Goal: Information Seeking & Learning: Understand process/instructions

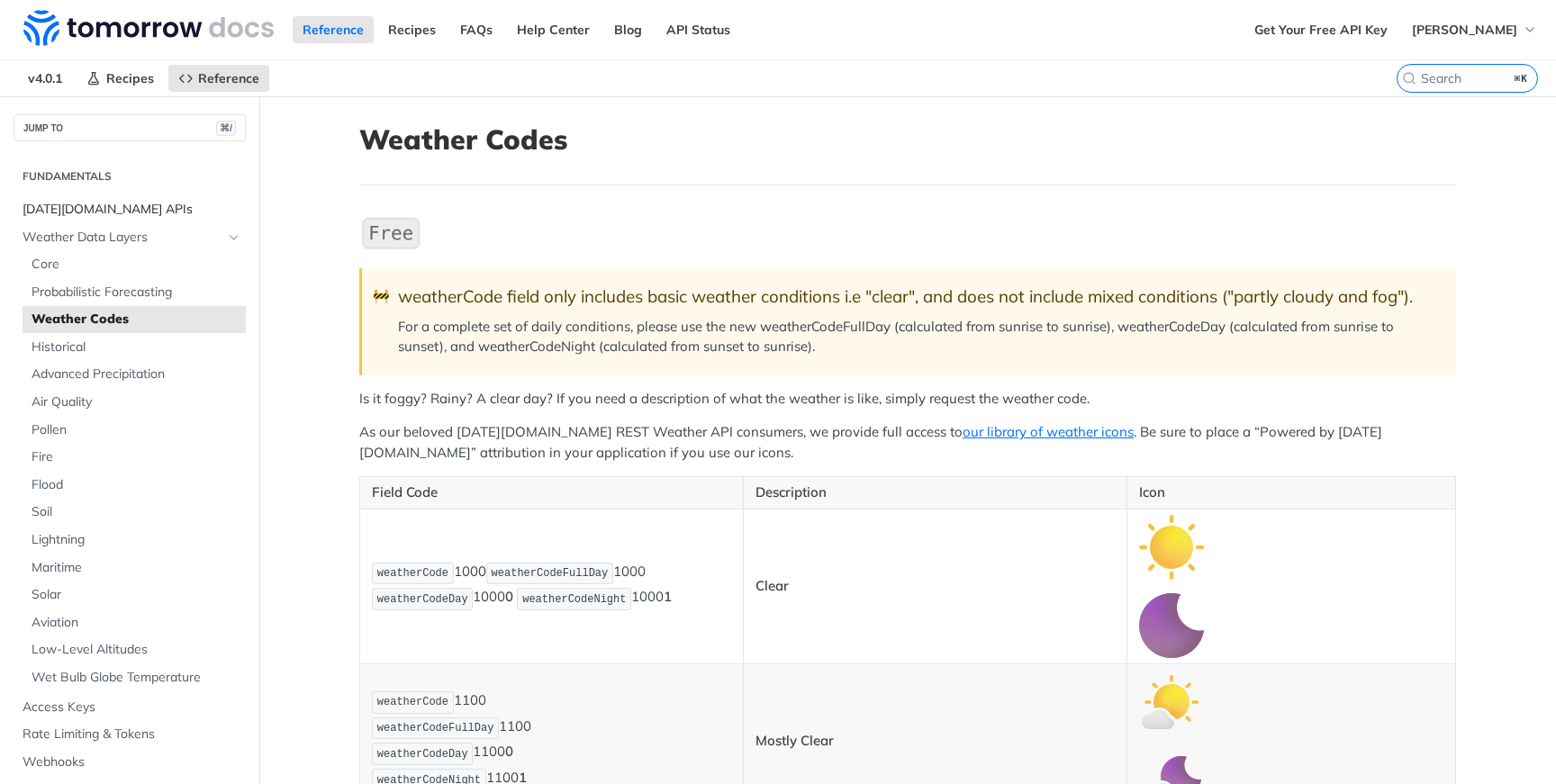
click at [92, 201] on span "[DATE][DOMAIN_NAME] APIs" at bounding box center [132, 209] width 219 height 18
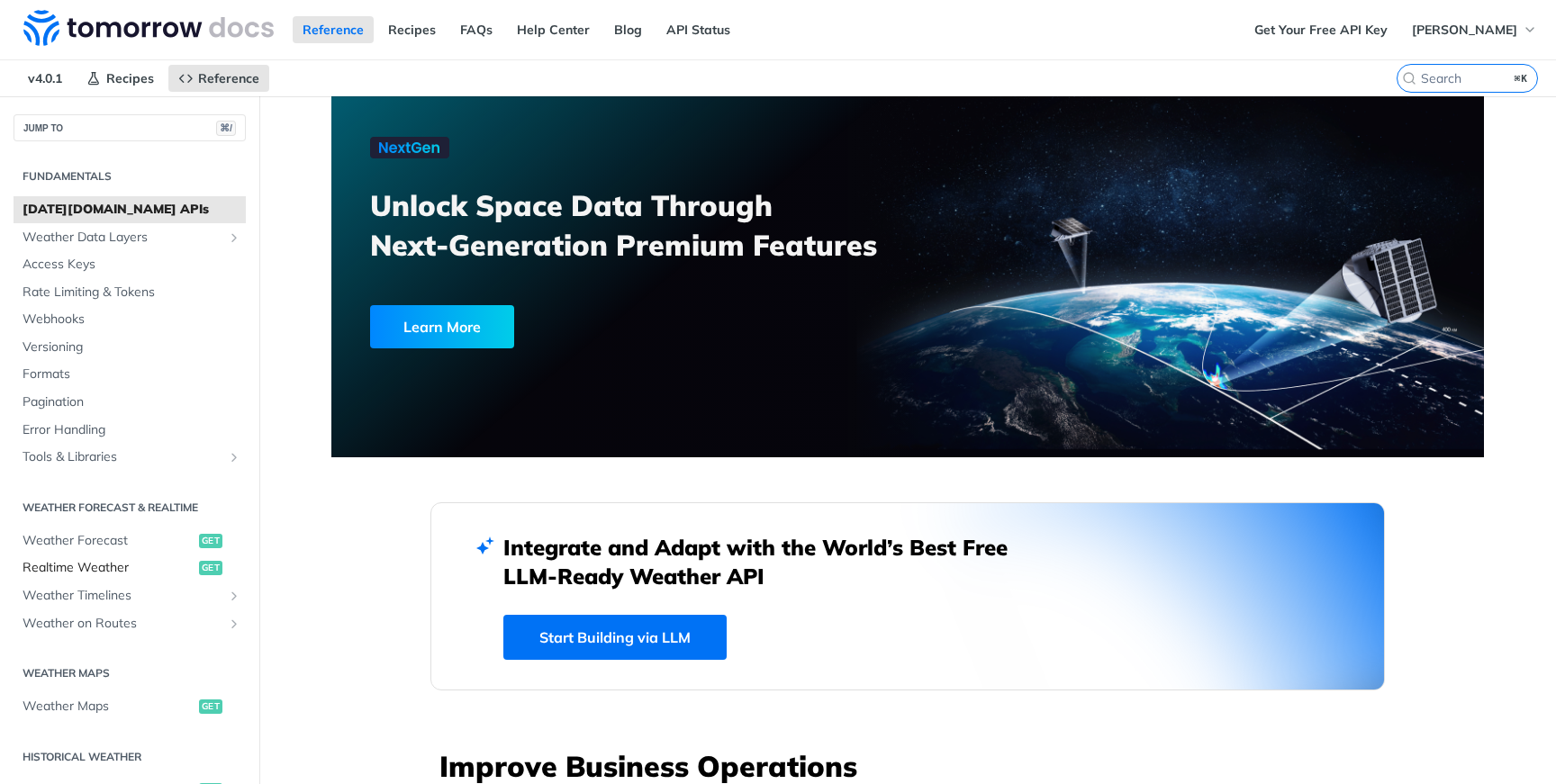
click at [66, 565] on span "Realtime Weather" at bounding box center [108, 568] width 172 height 18
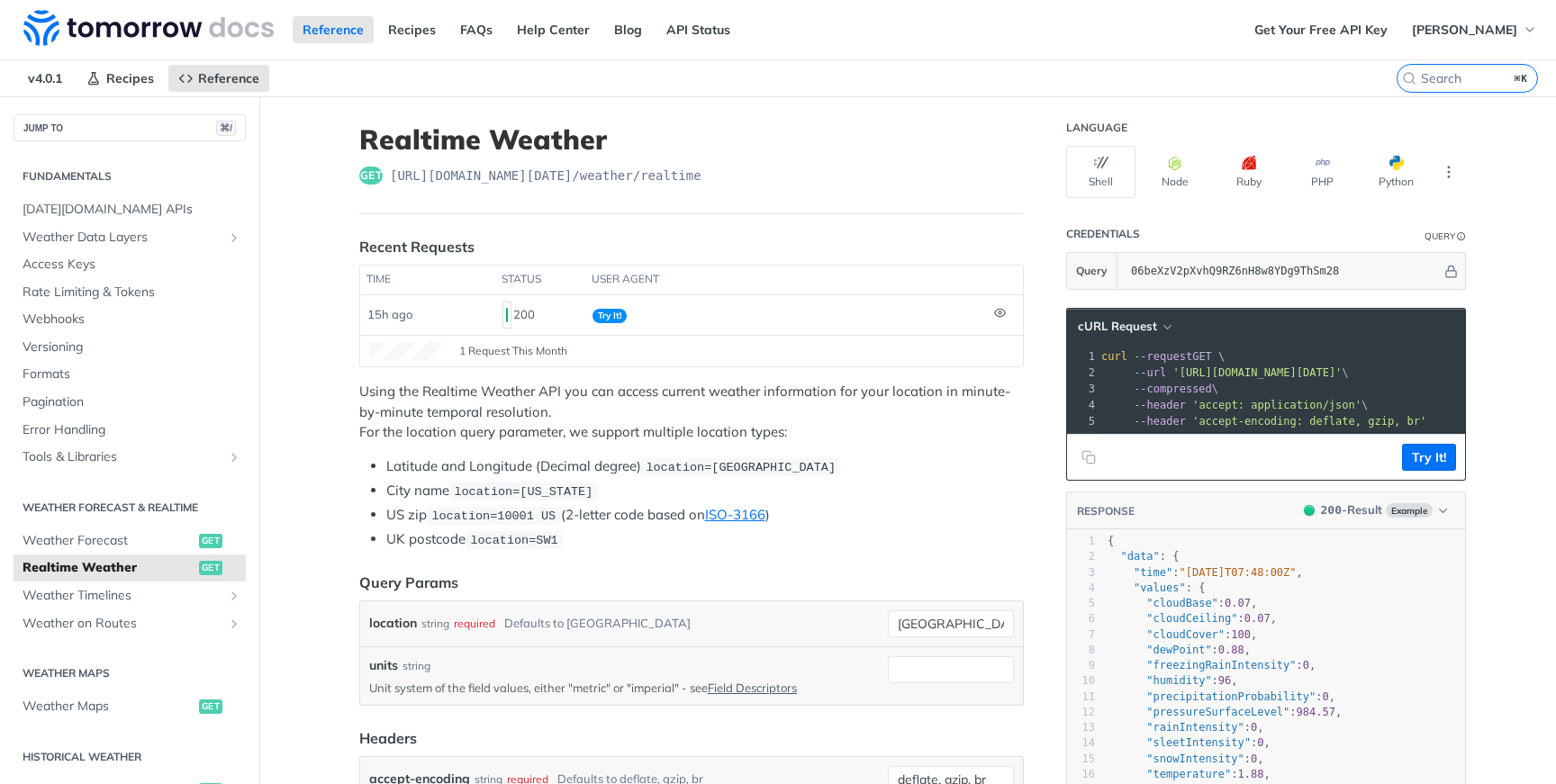
click at [1342, 377] on span "'https://api.tomorrow.io/v4/weather/realtime?location=toronto&apikey=06beXzV2pX…" at bounding box center [1257, 372] width 169 height 12
click at [60, 621] on span "Weather on Routes" at bounding box center [122, 624] width 200 height 18
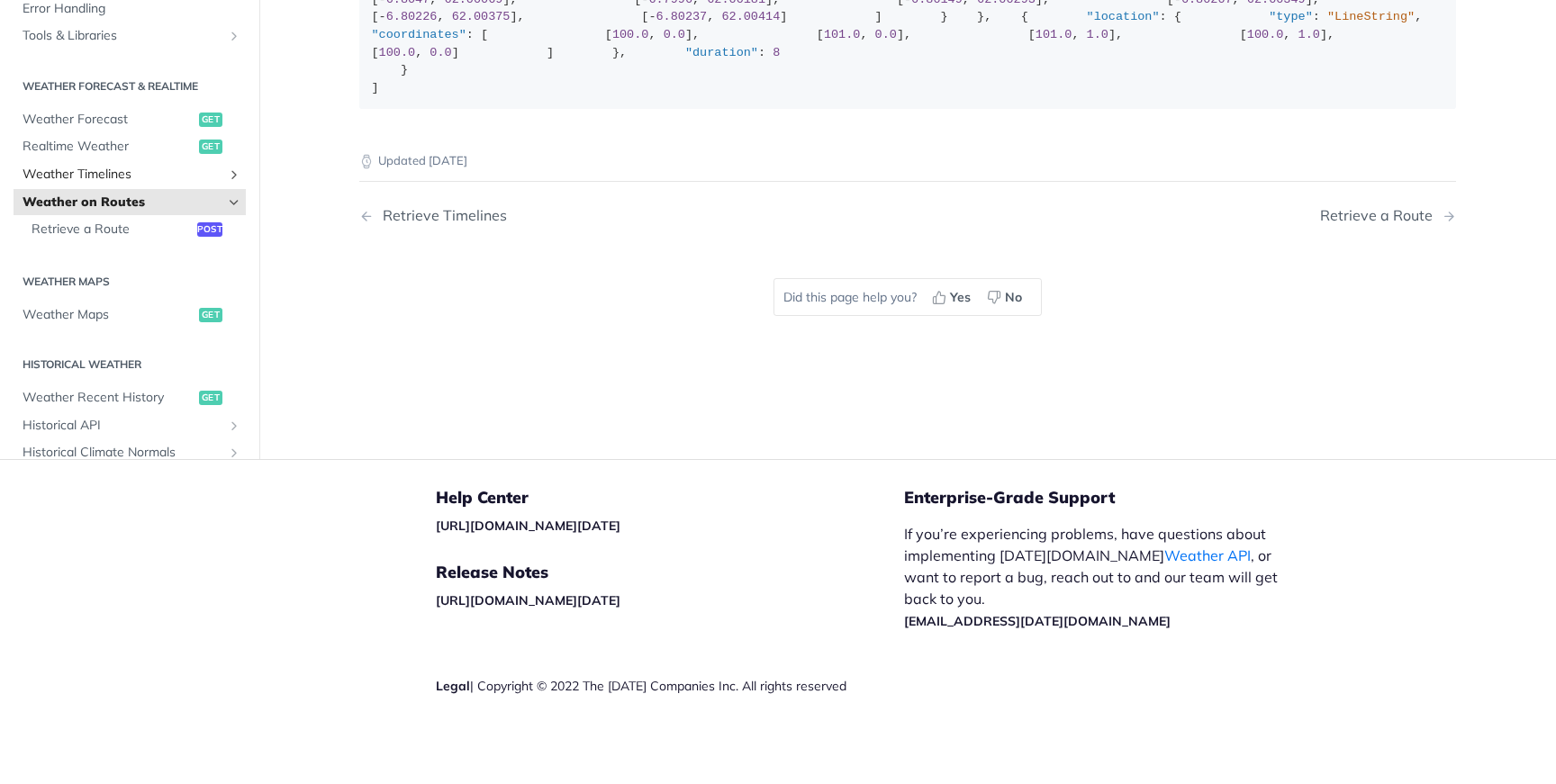
click at [104, 184] on span "Weather Timelines" at bounding box center [122, 174] width 200 height 18
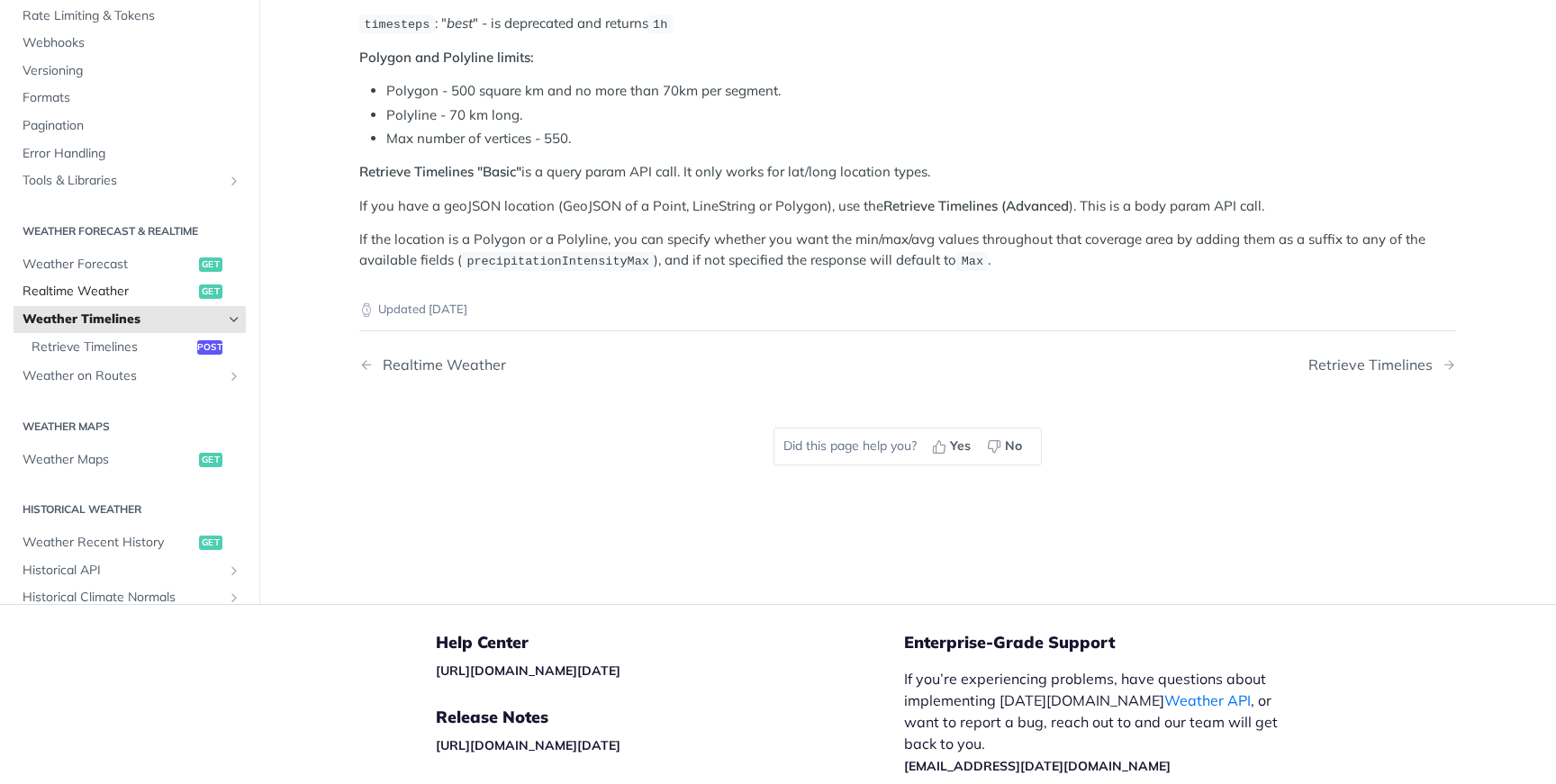
click at [80, 285] on span "Realtime Weather" at bounding box center [108, 291] width 172 height 18
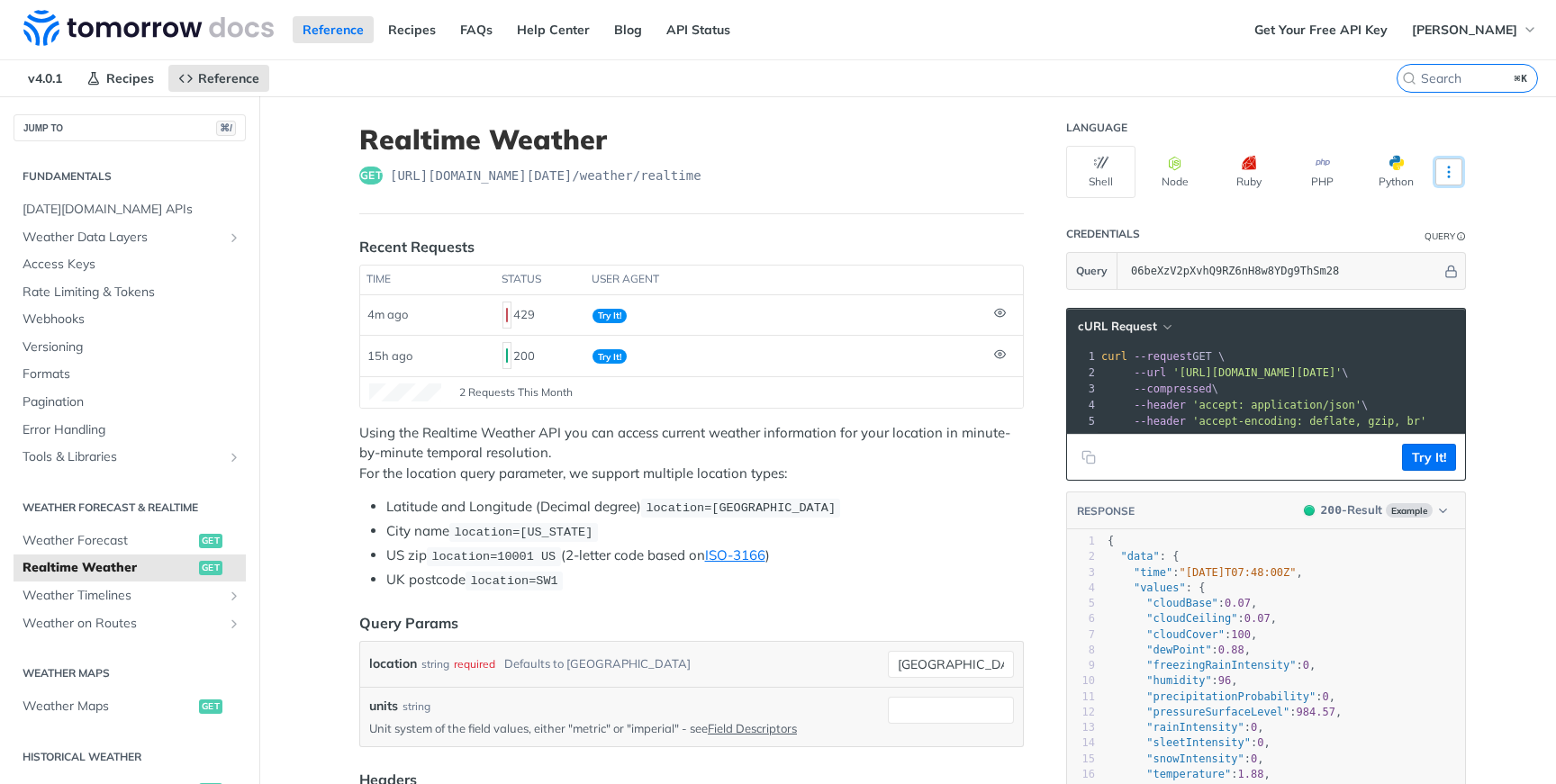
click at [1445, 176] on icon "More ellipsis" at bounding box center [1448, 172] width 16 height 16
click at [46, 400] on span "Pagination" at bounding box center [132, 402] width 219 height 18
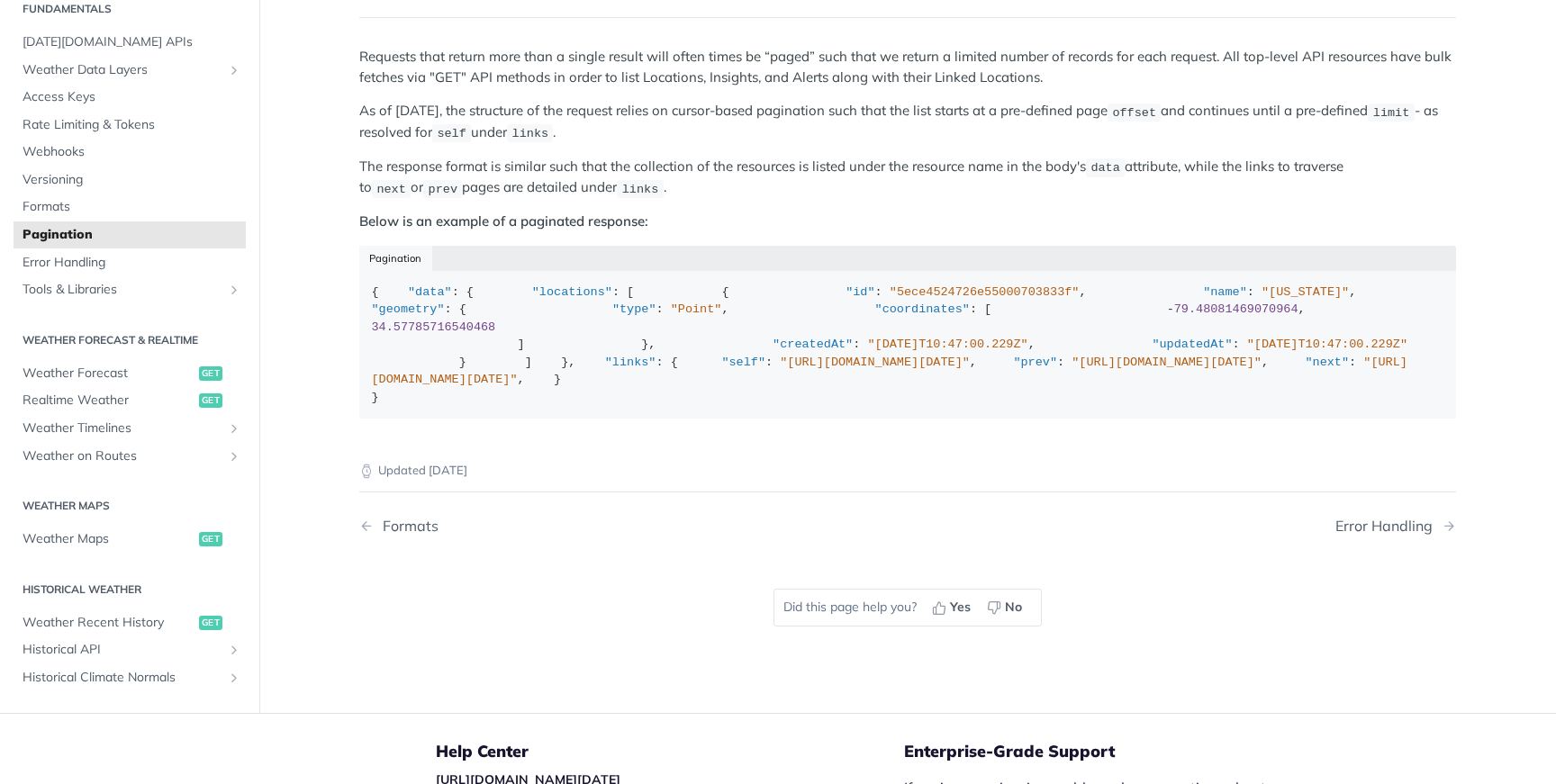
scroll to position [103, 0]
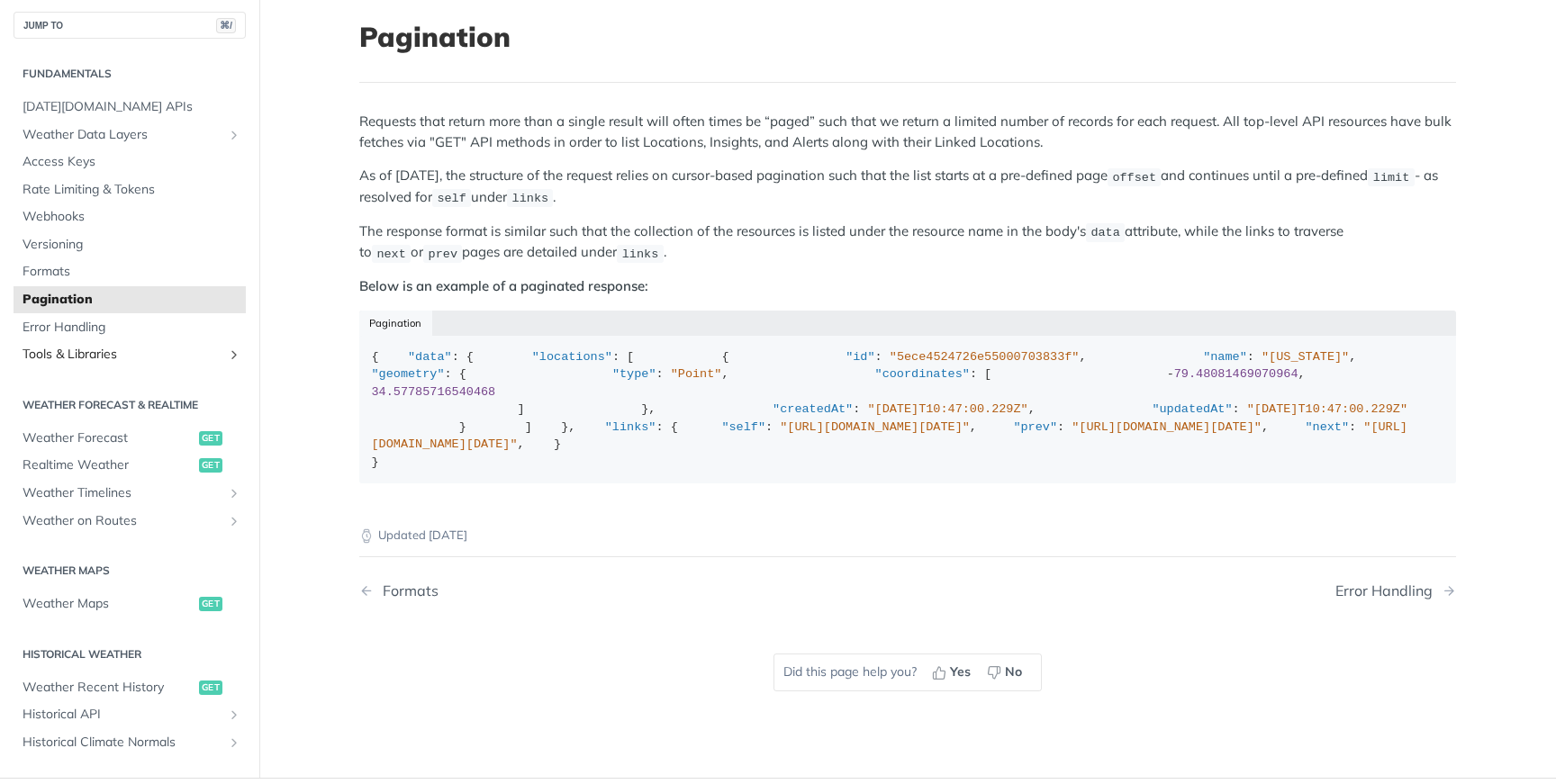
click at [111, 364] on span "Tools & Libraries" at bounding box center [122, 355] width 200 height 18
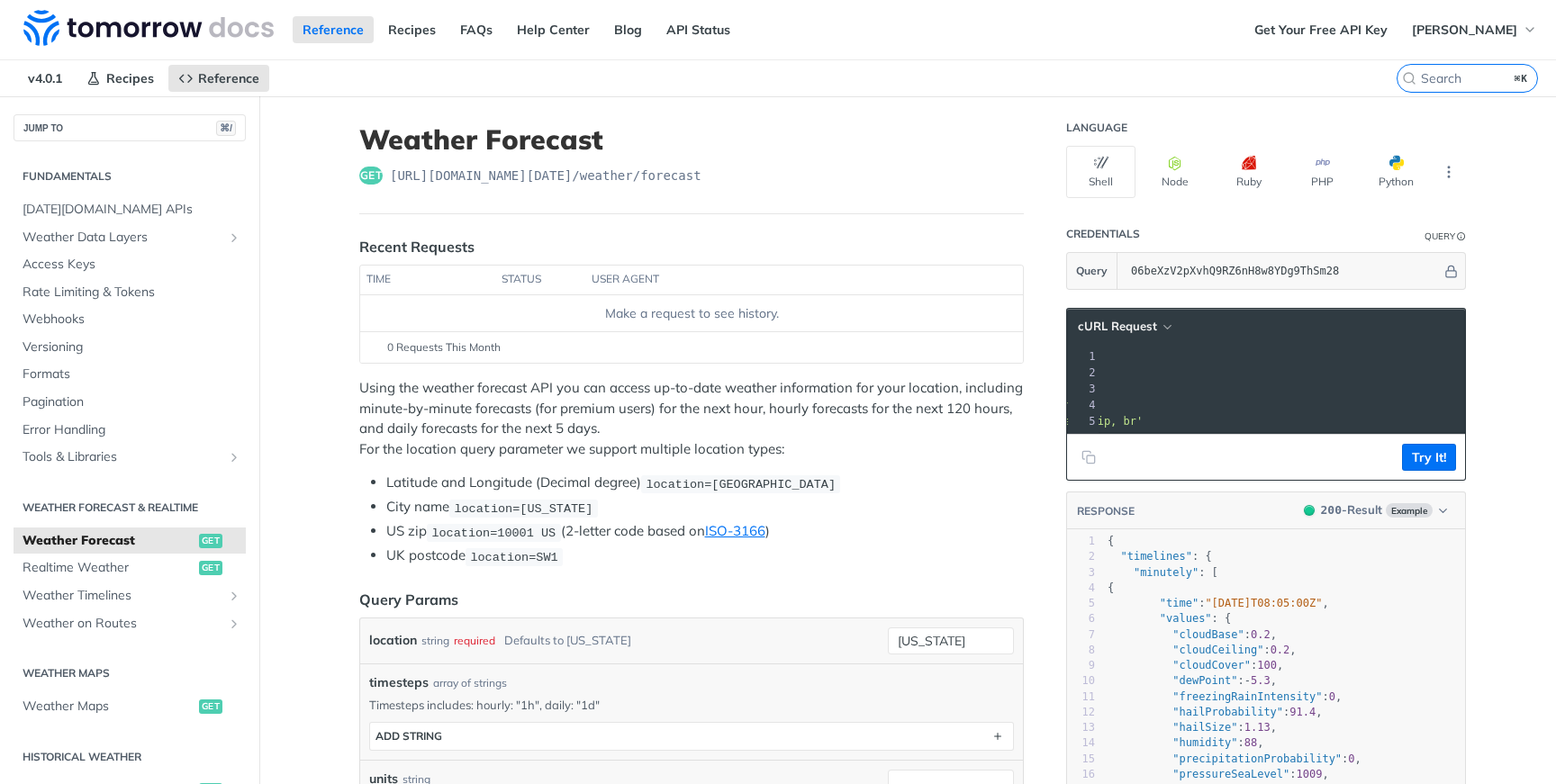
scroll to position [0, 282]
drag, startPoint x: 1184, startPoint y: 375, endPoint x: 1303, endPoint y: 377, distance: 119.0
click at [1060, 377] on span "'[URL][DOMAIN_NAME][DATE]'" at bounding box center [976, 372] width 169 height 12
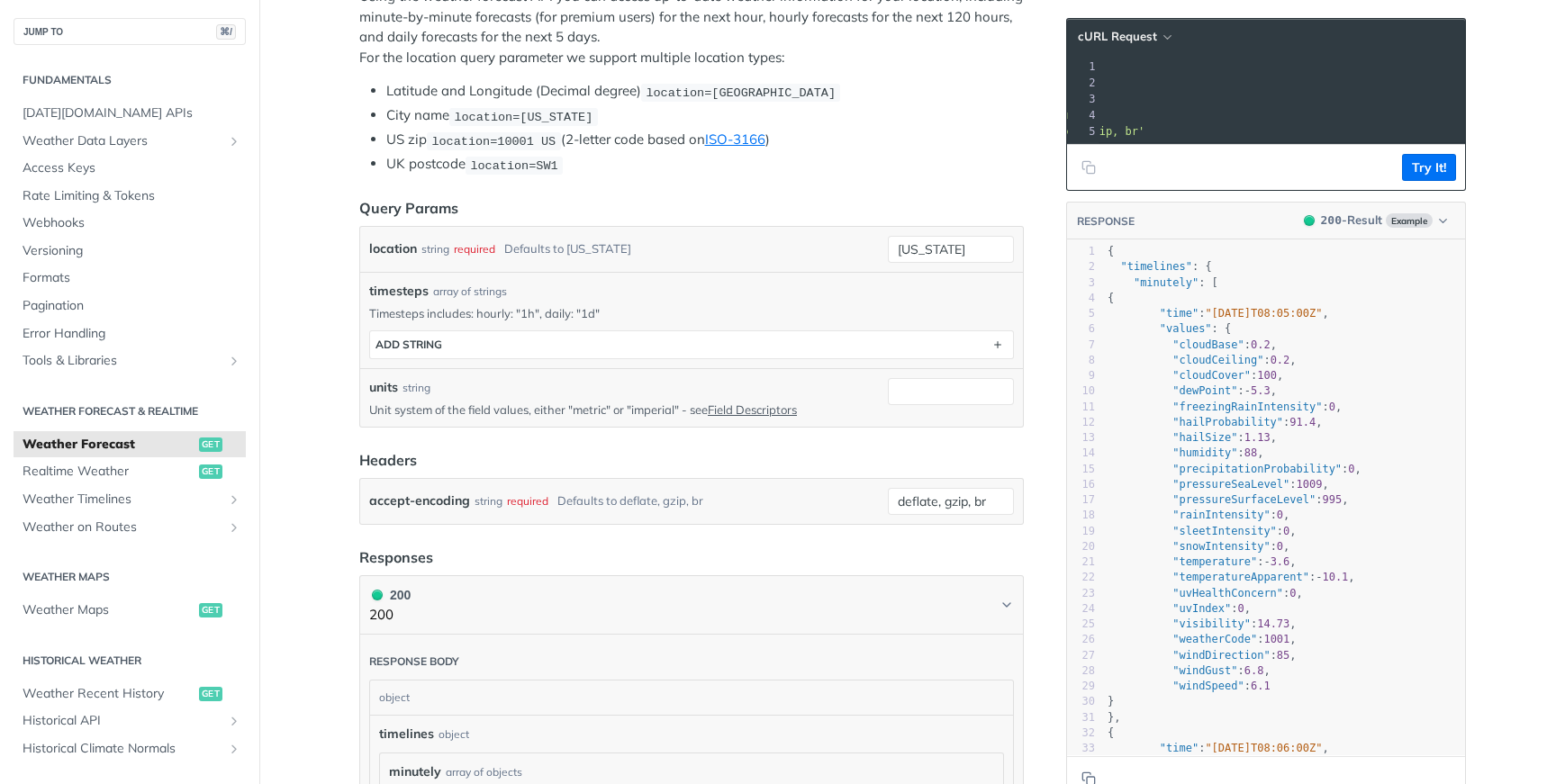
scroll to position [0, 0]
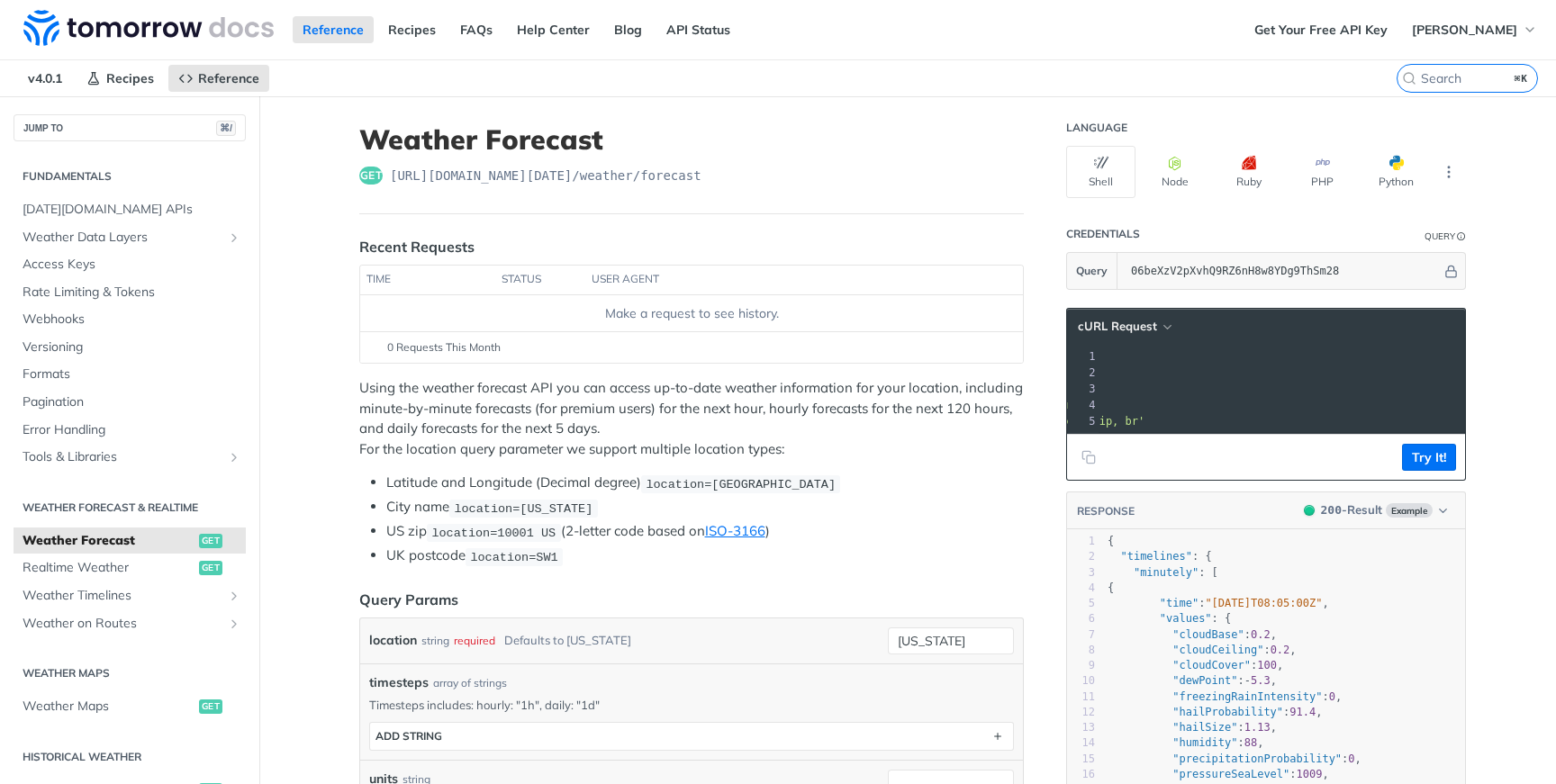
click at [710, 416] on p "Using the weather forecast API you can access up-to-date weather information fo…" at bounding box center [692, 419] width 665 height 81
drag, startPoint x: 1306, startPoint y: 374, endPoint x: 1255, endPoint y: 378, distance: 51.2
click at [1060, 378] on span "'[URL][DOMAIN_NAME][DATE]'" at bounding box center [976, 372] width 169 height 12
click at [1060, 374] on span "'[URL][DOMAIN_NAME][DATE]'" at bounding box center [976, 372] width 169 height 12
drag, startPoint x: 1280, startPoint y: 374, endPoint x: 1262, endPoint y: 374, distance: 18.0
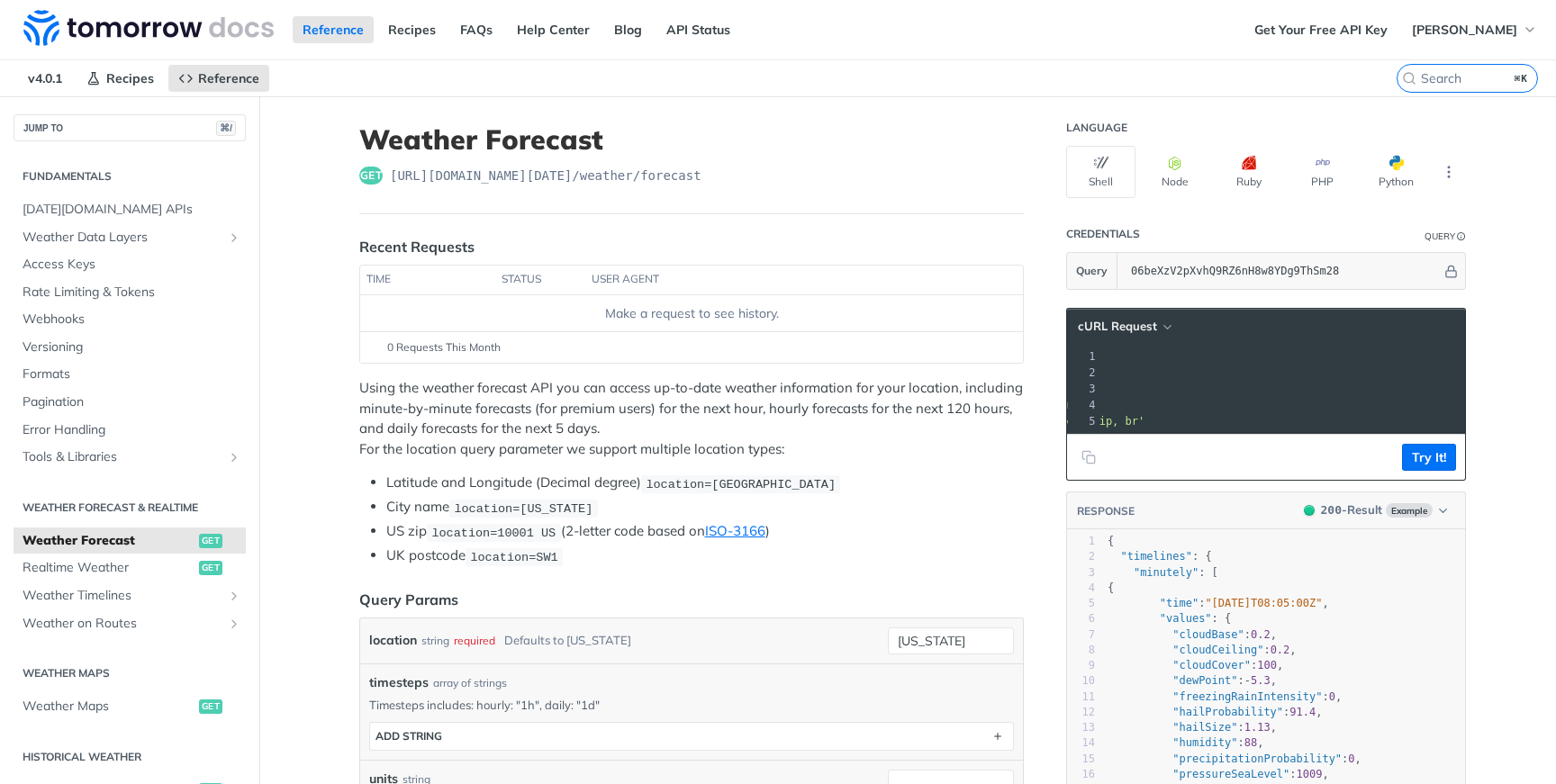
click at [1060, 374] on span "'[URL][DOMAIN_NAME][DATE]'" at bounding box center [976, 372] width 169 height 12
copy span "%20"
click at [1460, 29] on span "[PERSON_NAME]" at bounding box center [1465, 29] width 106 height 16
click at [1457, 24] on span "[PERSON_NAME]" at bounding box center [1465, 29] width 106 height 16
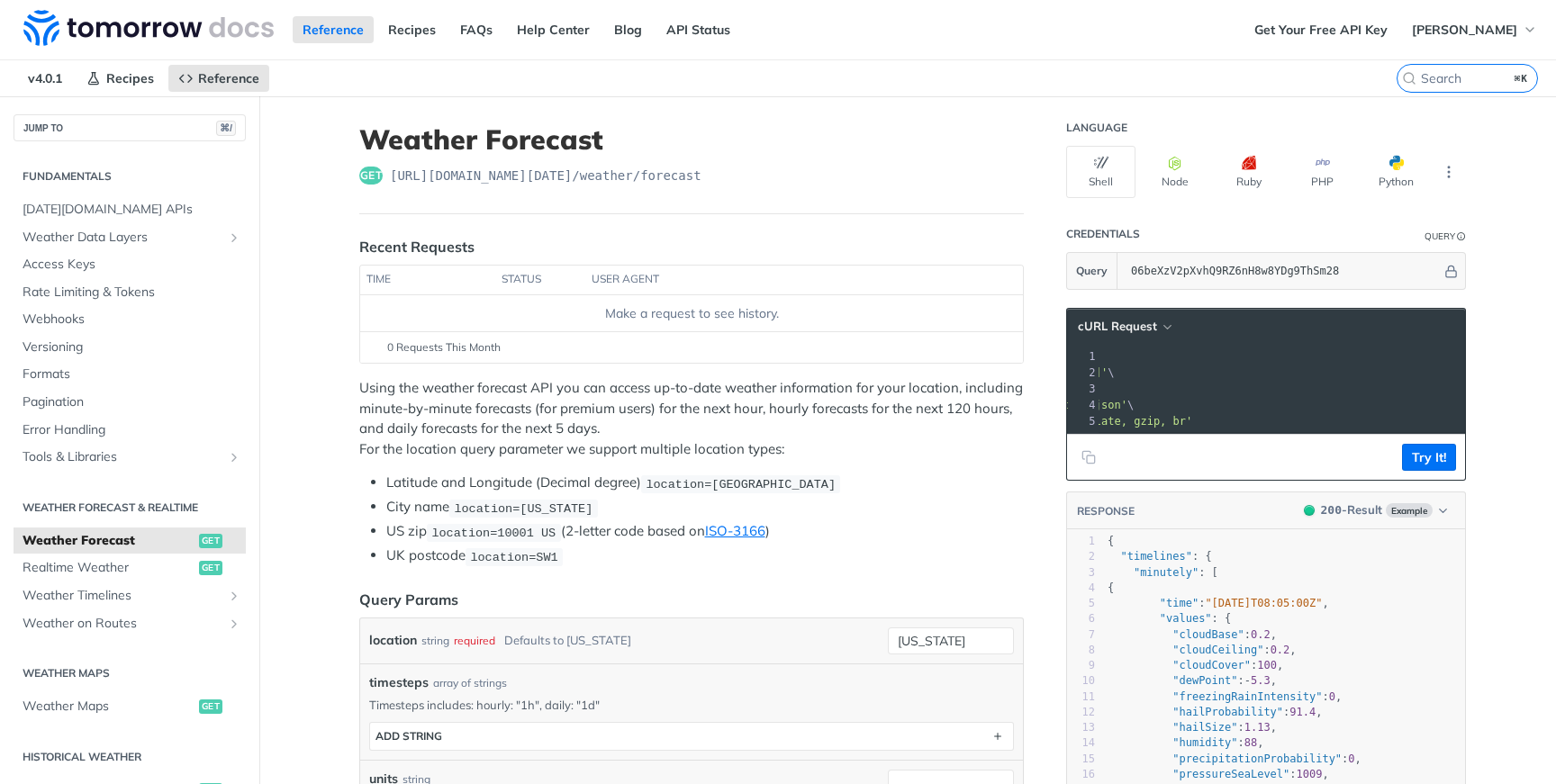
scroll to position [0, 118]
click at [1297, 362] on pre "curl --request GET \" at bounding box center [1368, 356] width 775 height 16
click at [1299, 380] on pre "--compressed \" at bounding box center [1368, 388] width 775 height 16
click at [85, 291] on span "Rate Limiting & Tokens" at bounding box center [132, 292] width 219 height 18
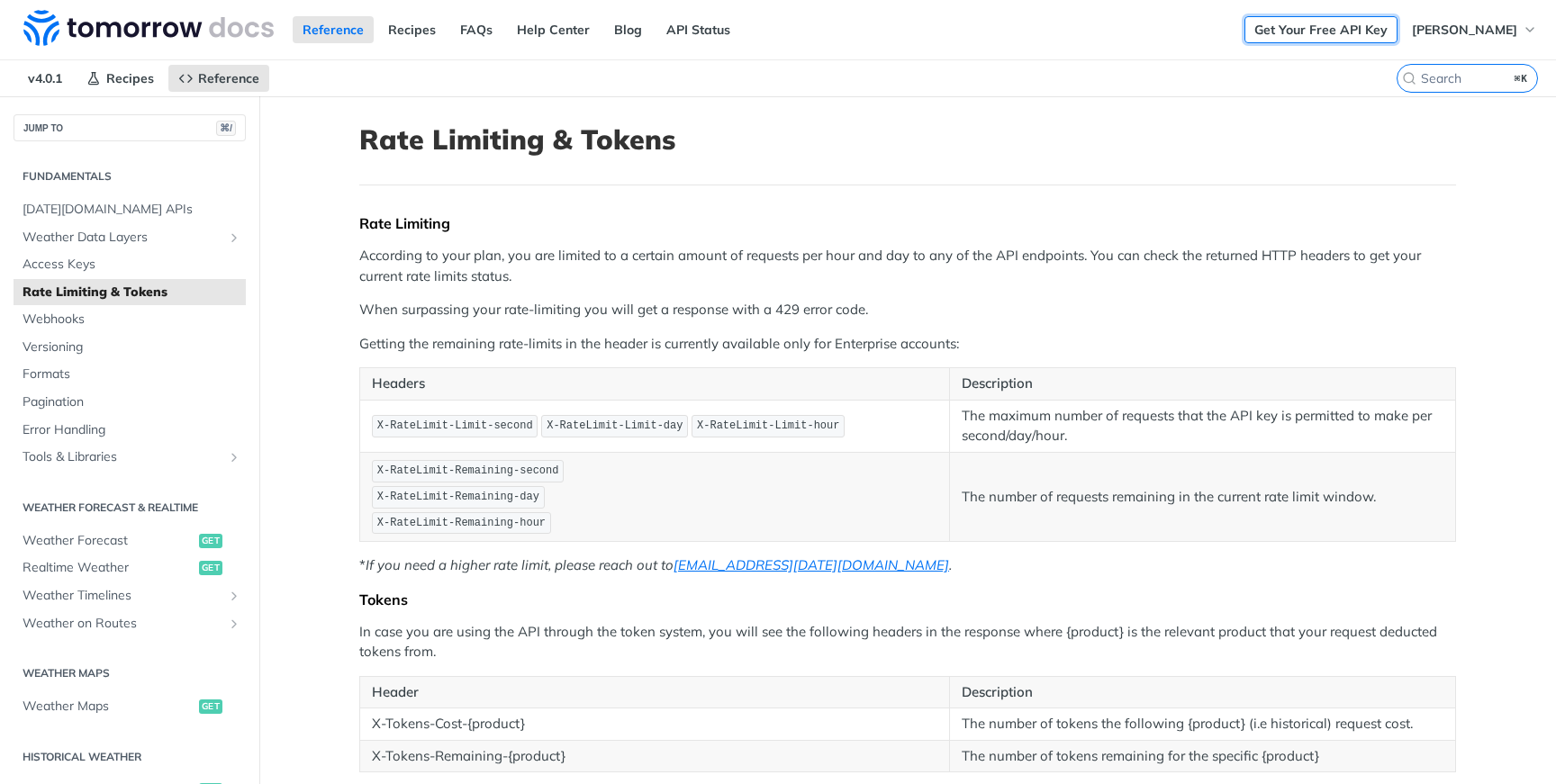
click at [1311, 34] on link "Get Your Free API Key" at bounding box center [1321, 30] width 153 height 27
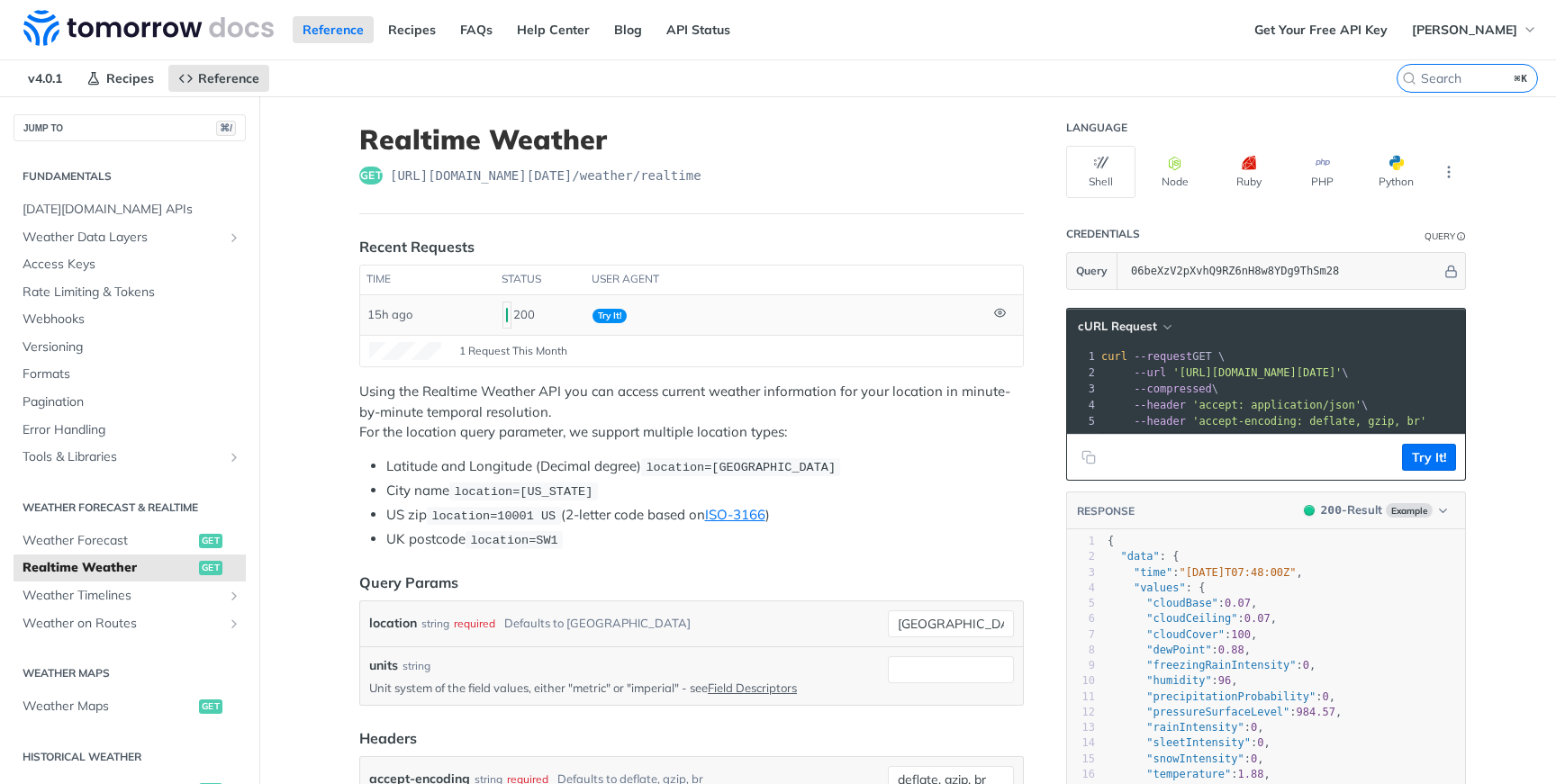
click at [635, 318] on td "Try It!" at bounding box center [786, 314] width 402 height 39
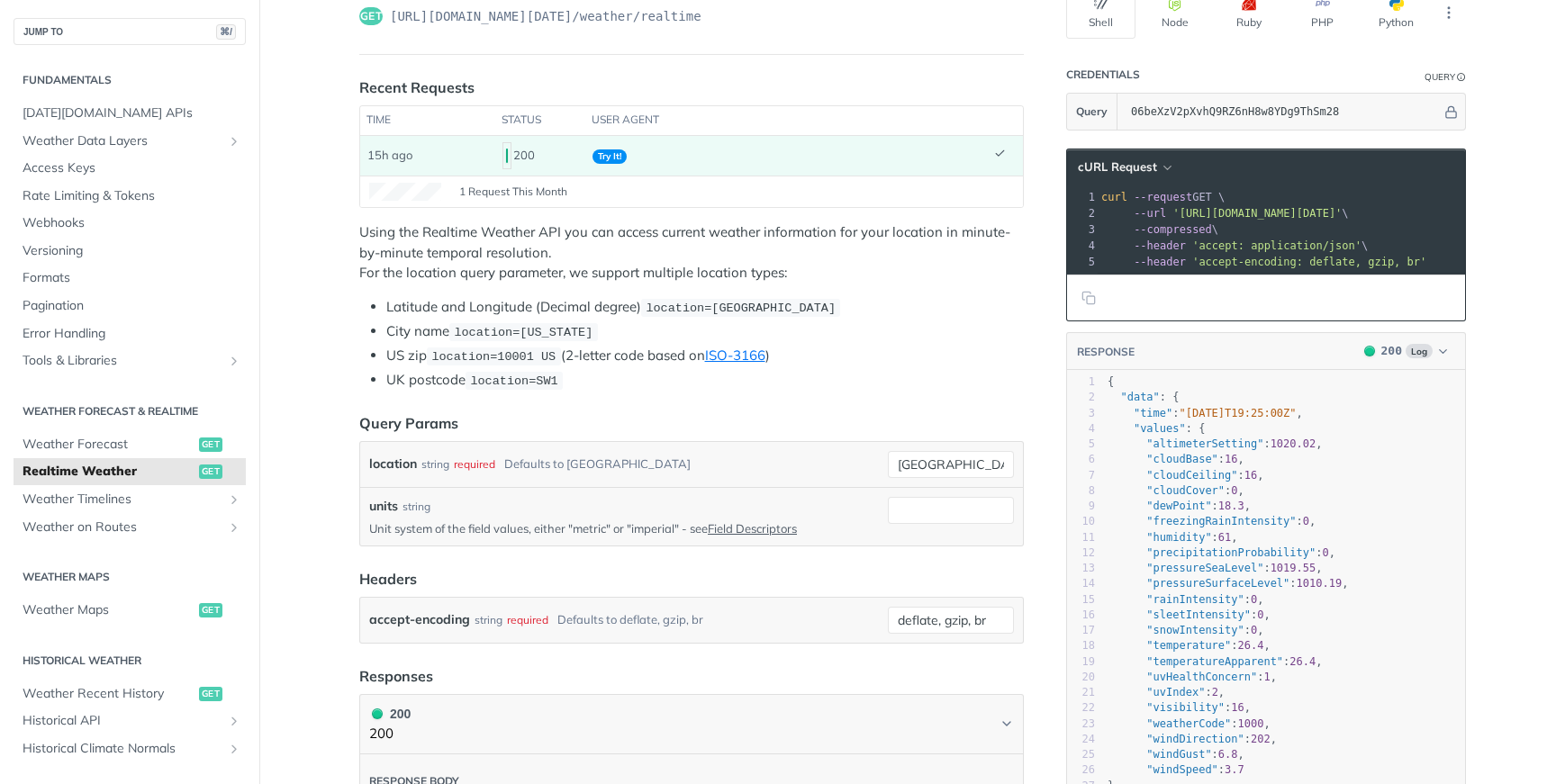
scroll to position [196, 0]
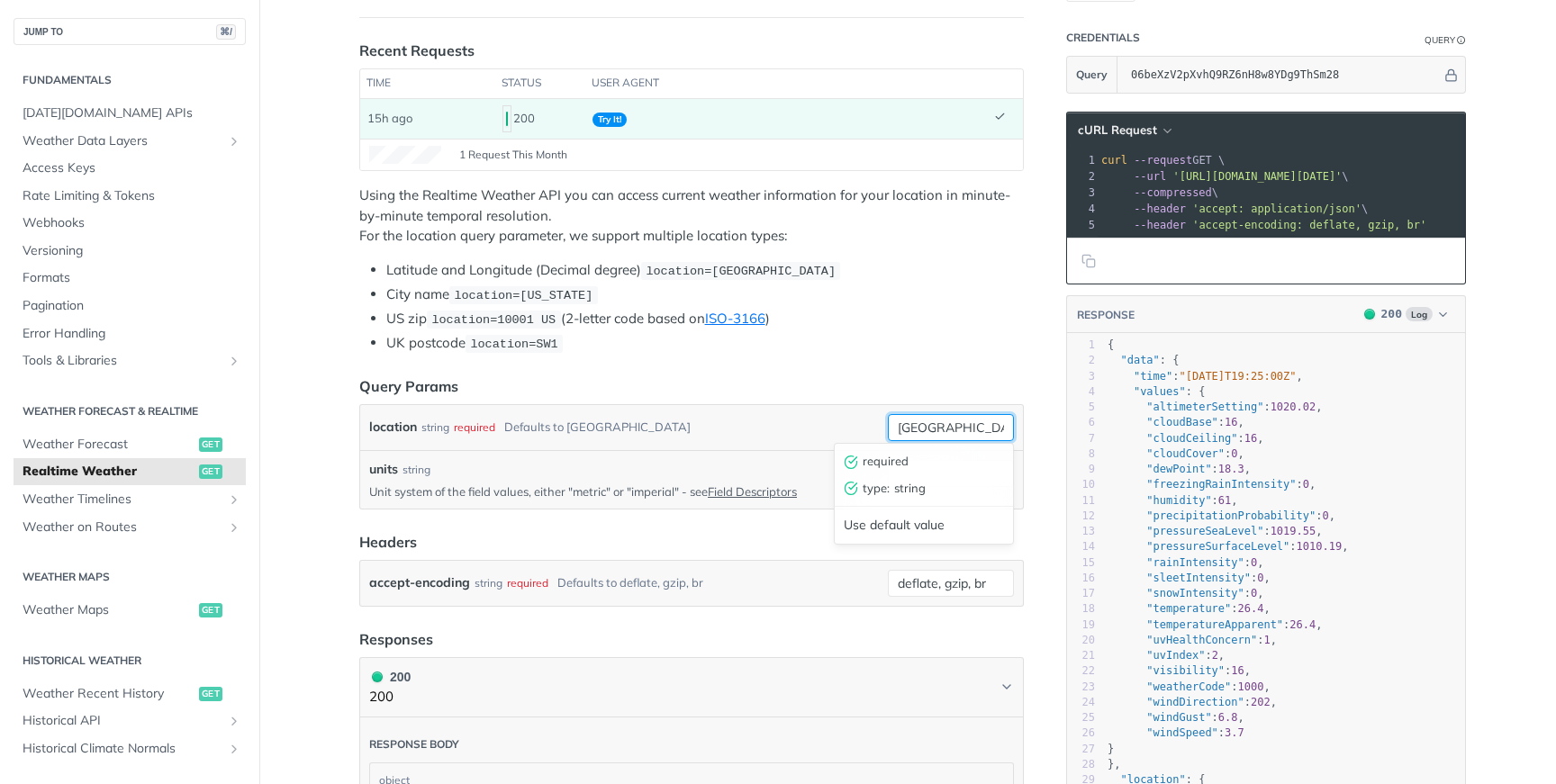
click at [950, 423] on input "toronto" at bounding box center [951, 428] width 126 height 27
click at [993, 429] on input "toronto,new%" at bounding box center [951, 428] width 126 height 27
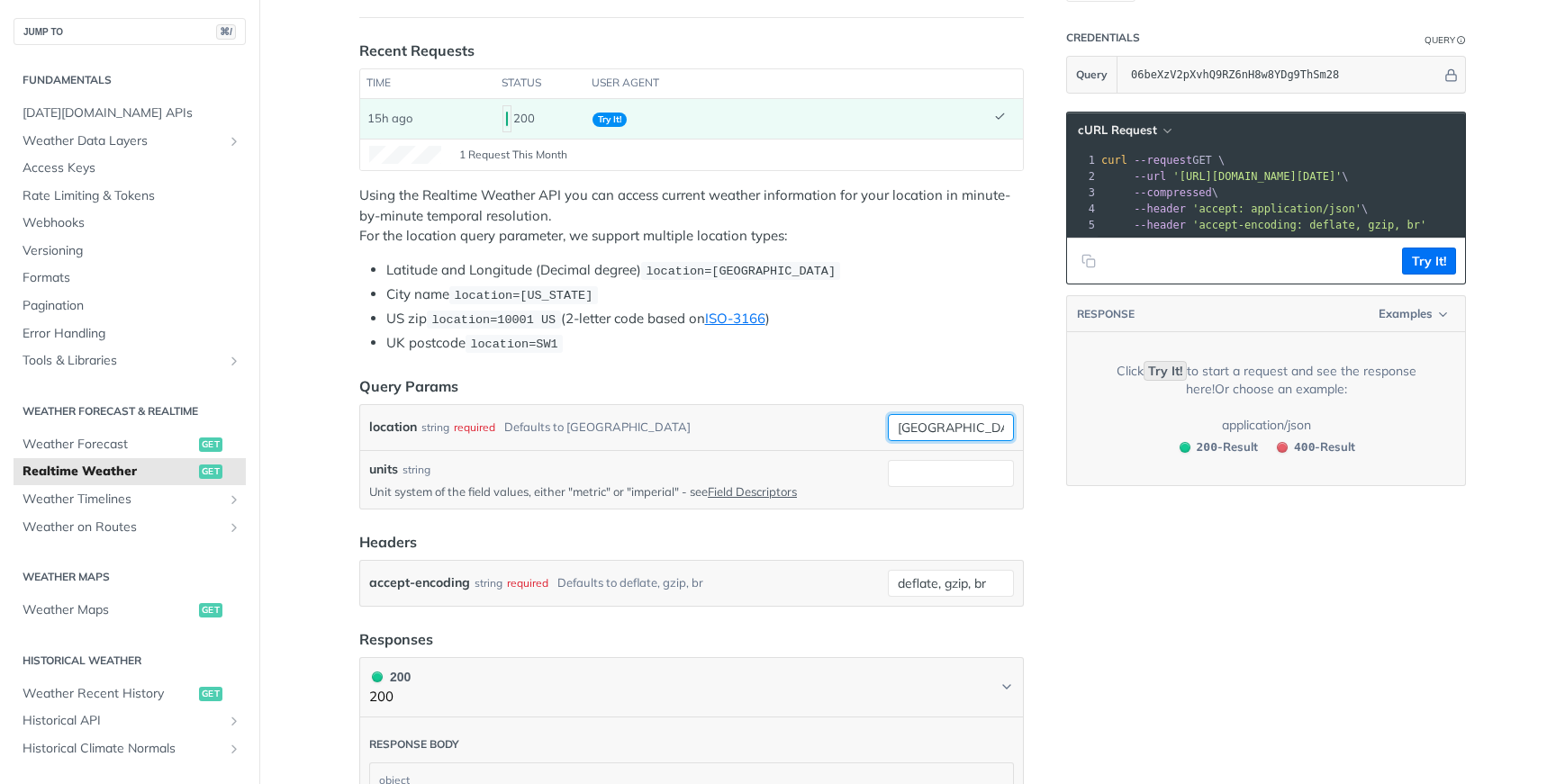
type input "toronto,new%york"
click at [944, 382] on header "Query Params" at bounding box center [692, 386] width 665 height 21
click at [1439, 254] on button "Try It!" at bounding box center [1429, 261] width 54 height 27
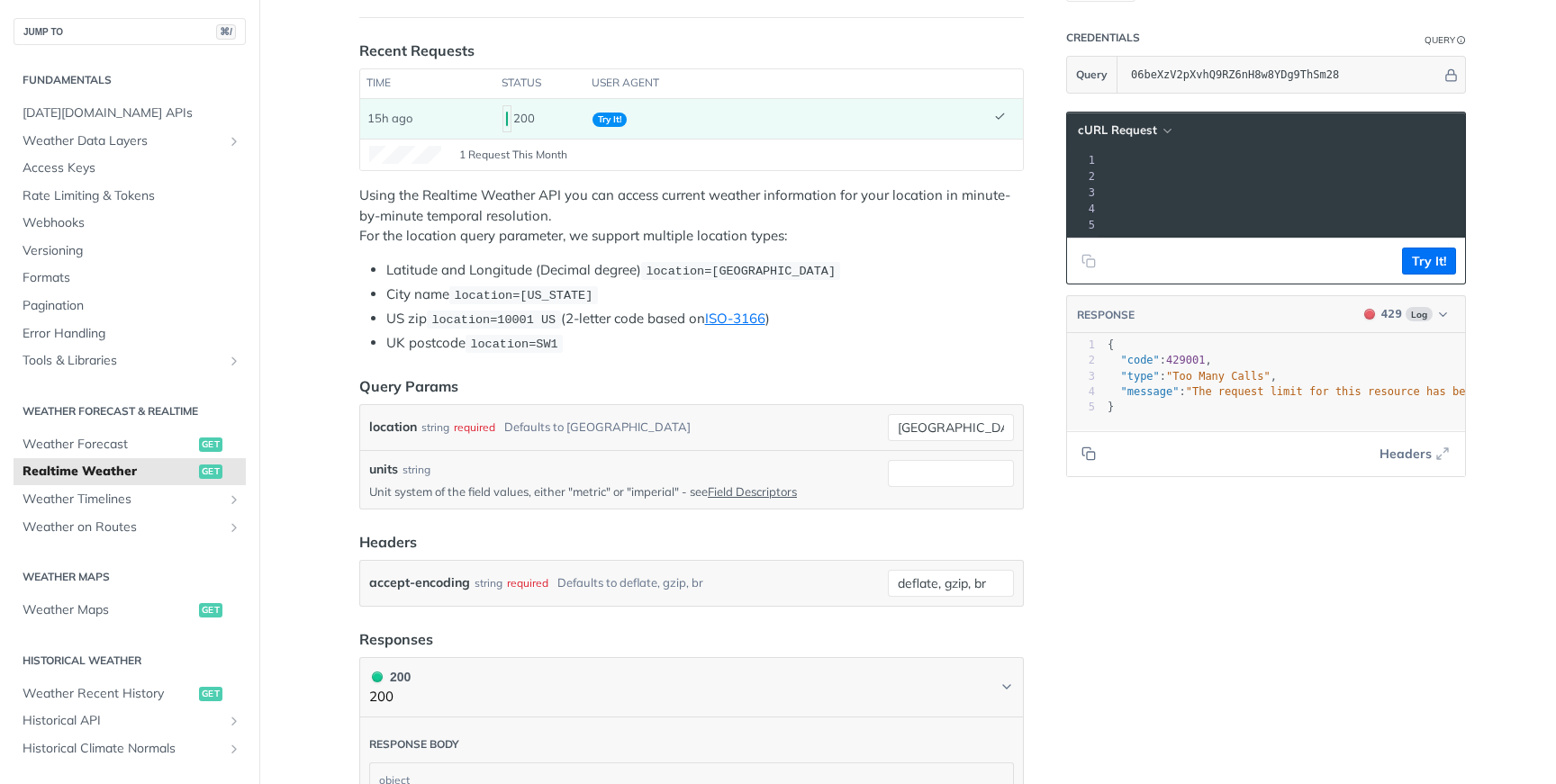
scroll to position [0, 353]
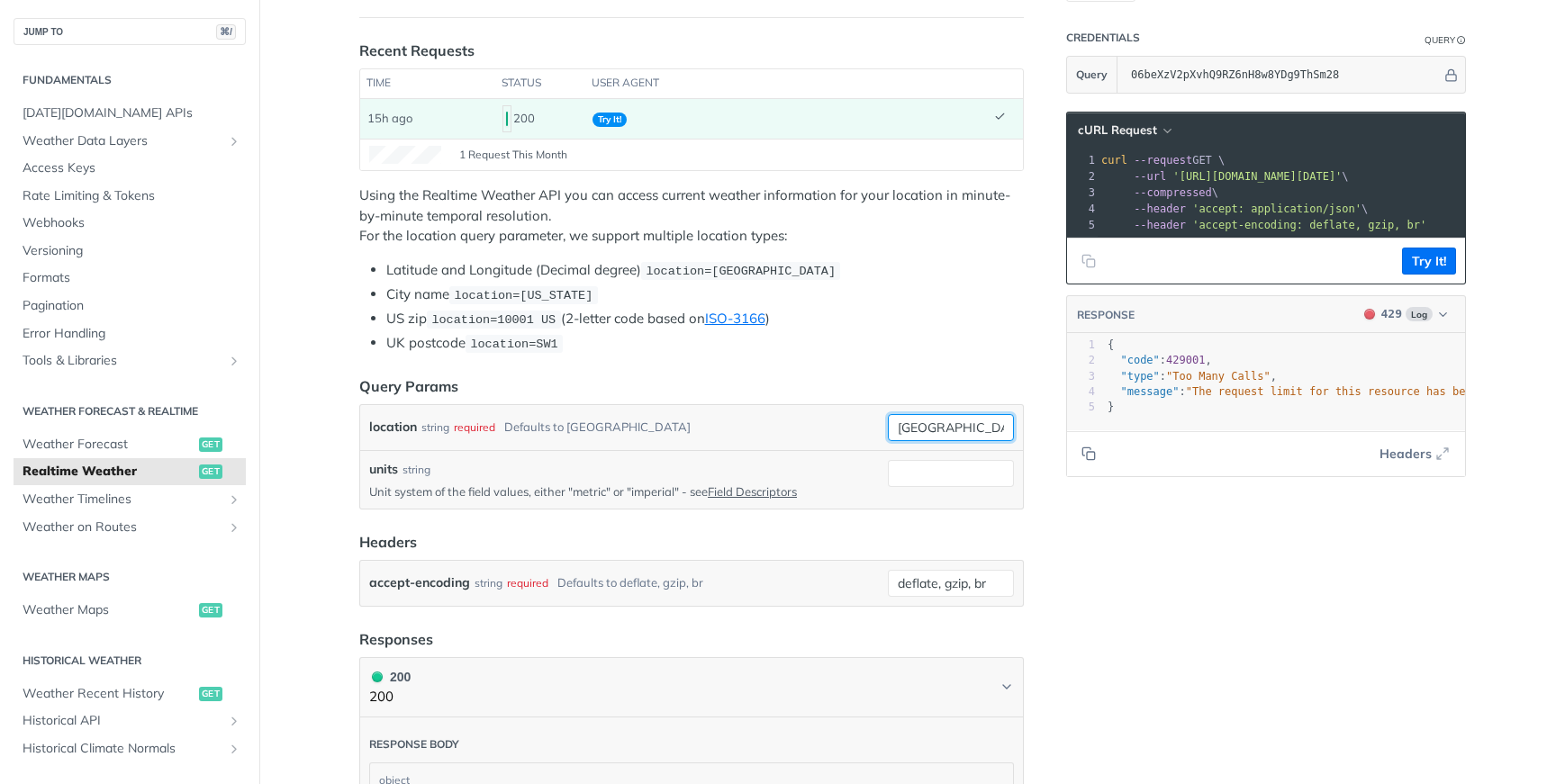
drag, startPoint x: 938, startPoint y: 427, endPoint x: 1021, endPoint y: 424, distance: 83.1
click at [1022, 424] on div "location string required Defaults to toronto toronto,new%york required type : s…" at bounding box center [692, 428] width 663 height 45
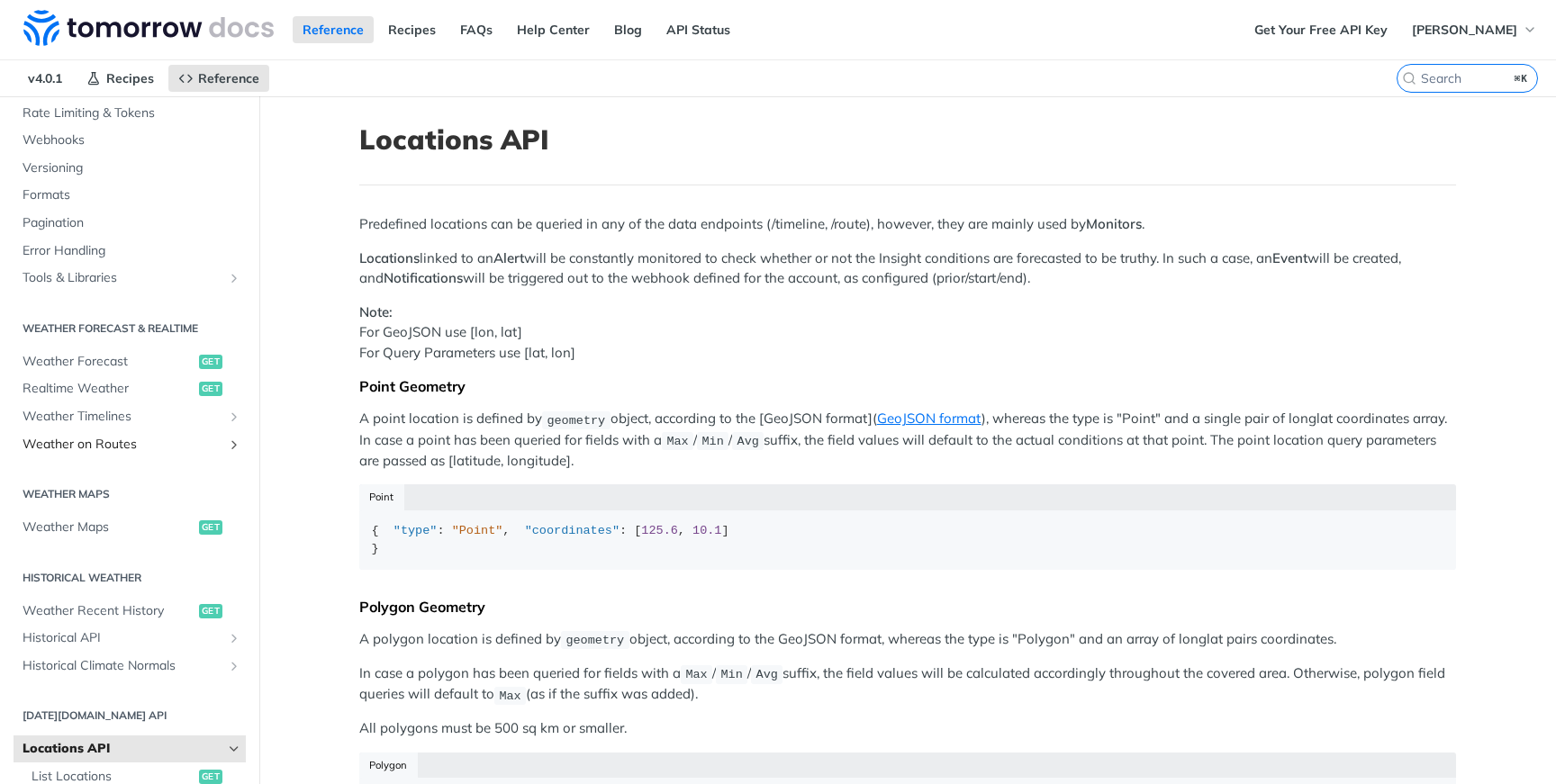
scroll to position [160, 0]
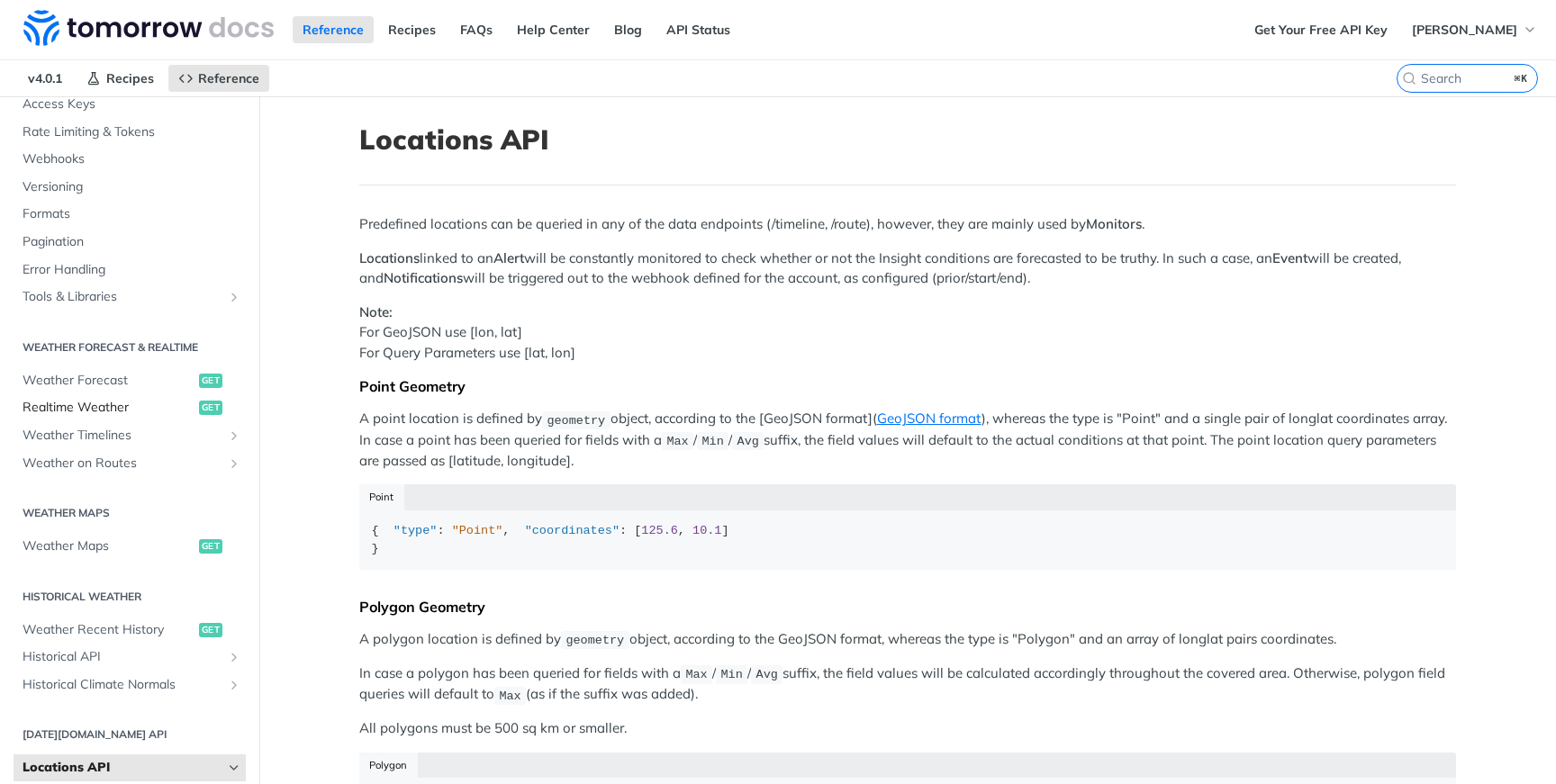
click at [111, 411] on span "Realtime Weather" at bounding box center [108, 407] width 172 height 18
